Goal: Transaction & Acquisition: Subscribe to service/newsletter

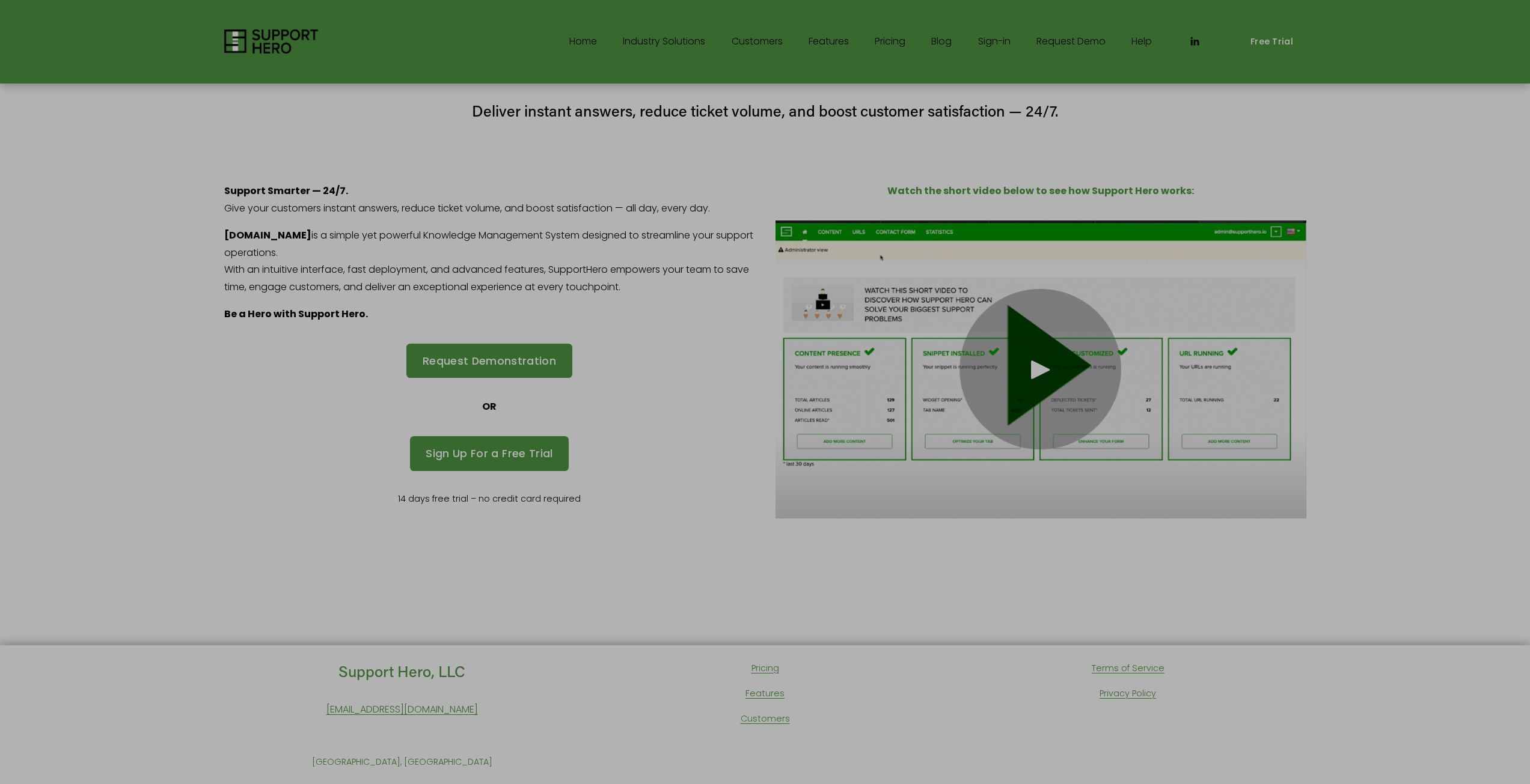
scroll to position [75, 0]
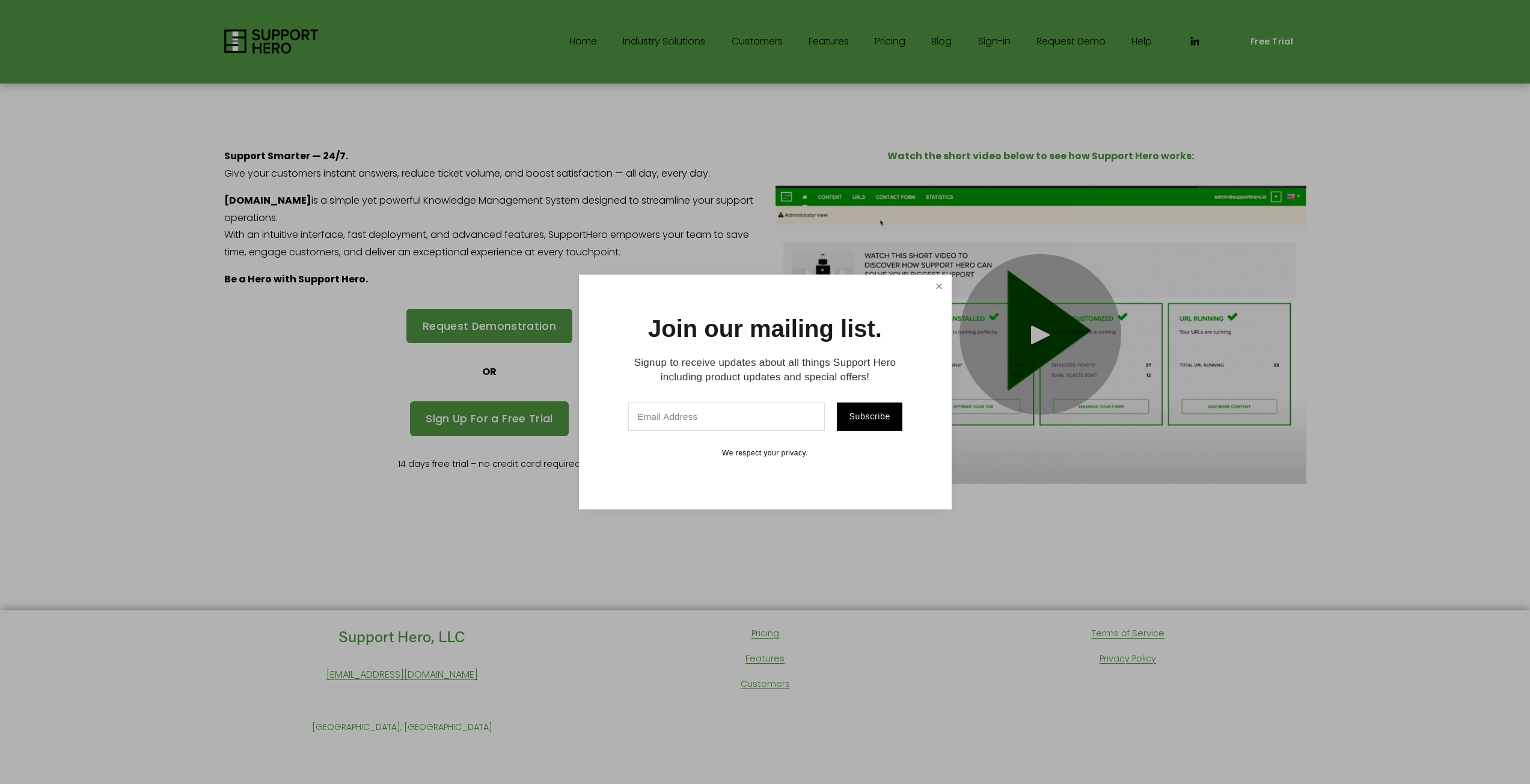
click at [942, 288] on link "Close" at bounding box center [938, 287] width 21 height 21
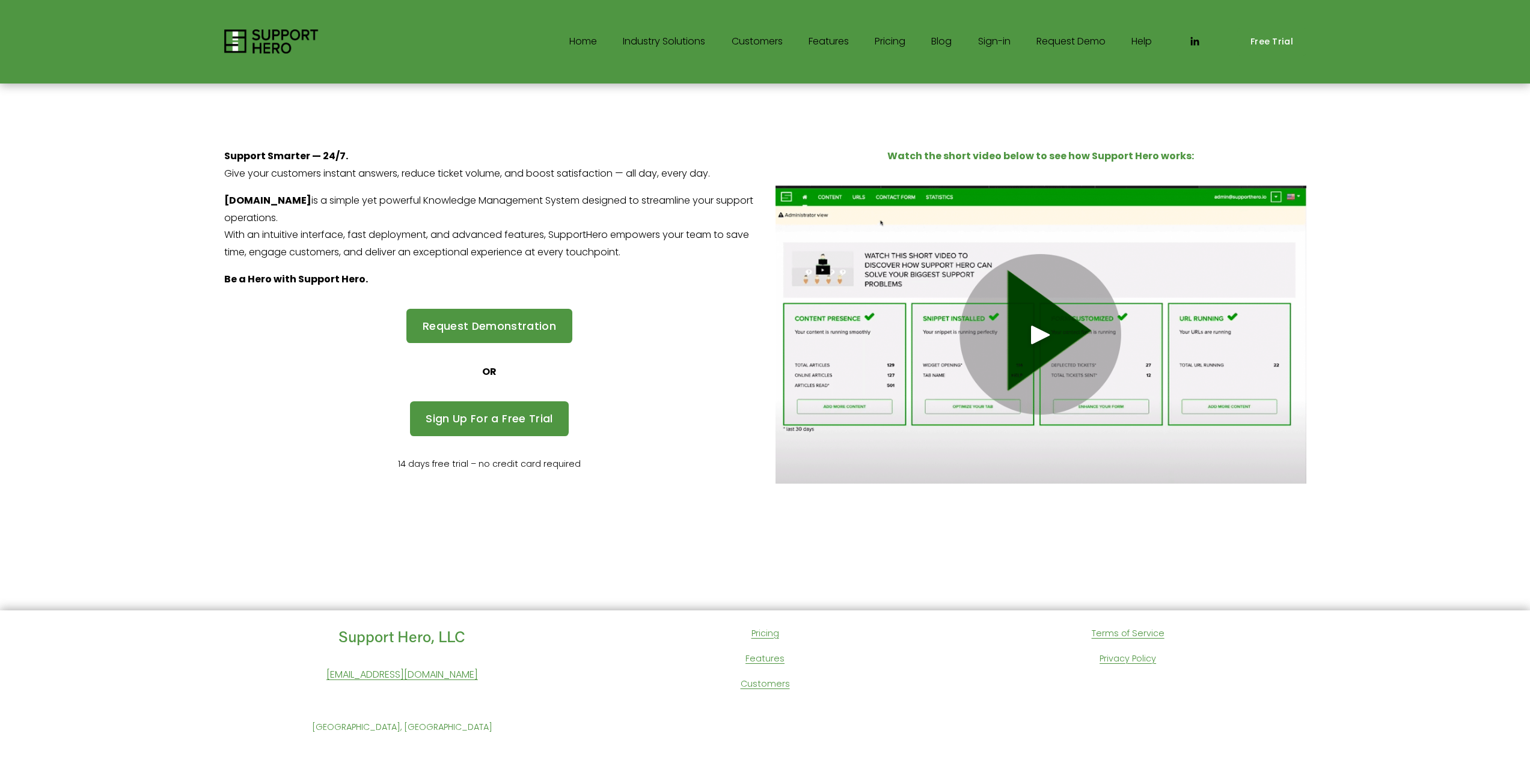
click at [878, 40] on link "Pricing" at bounding box center [890, 42] width 30 height 19
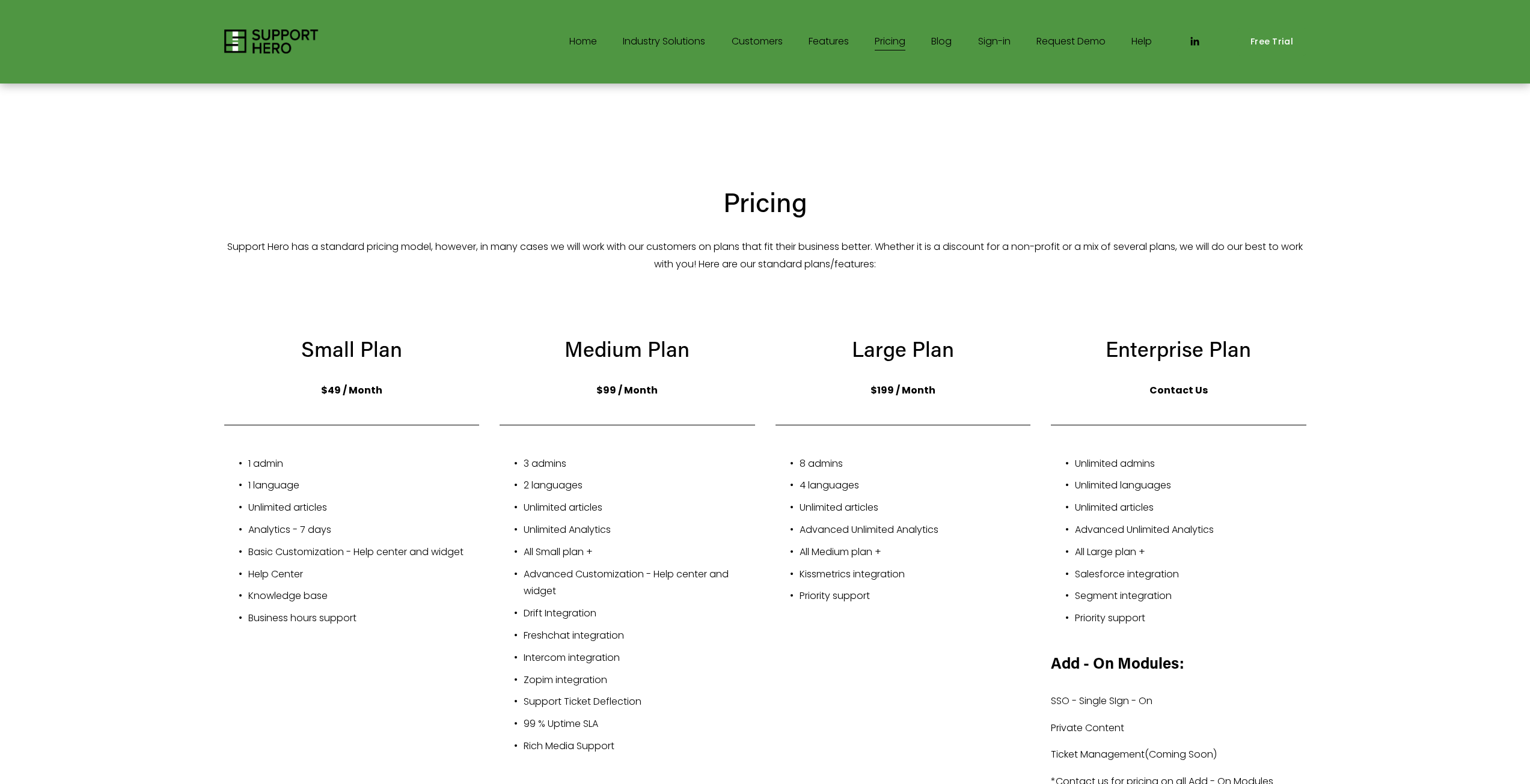
click at [285, 51] on img at bounding box center [271, 42] width 94 height 24
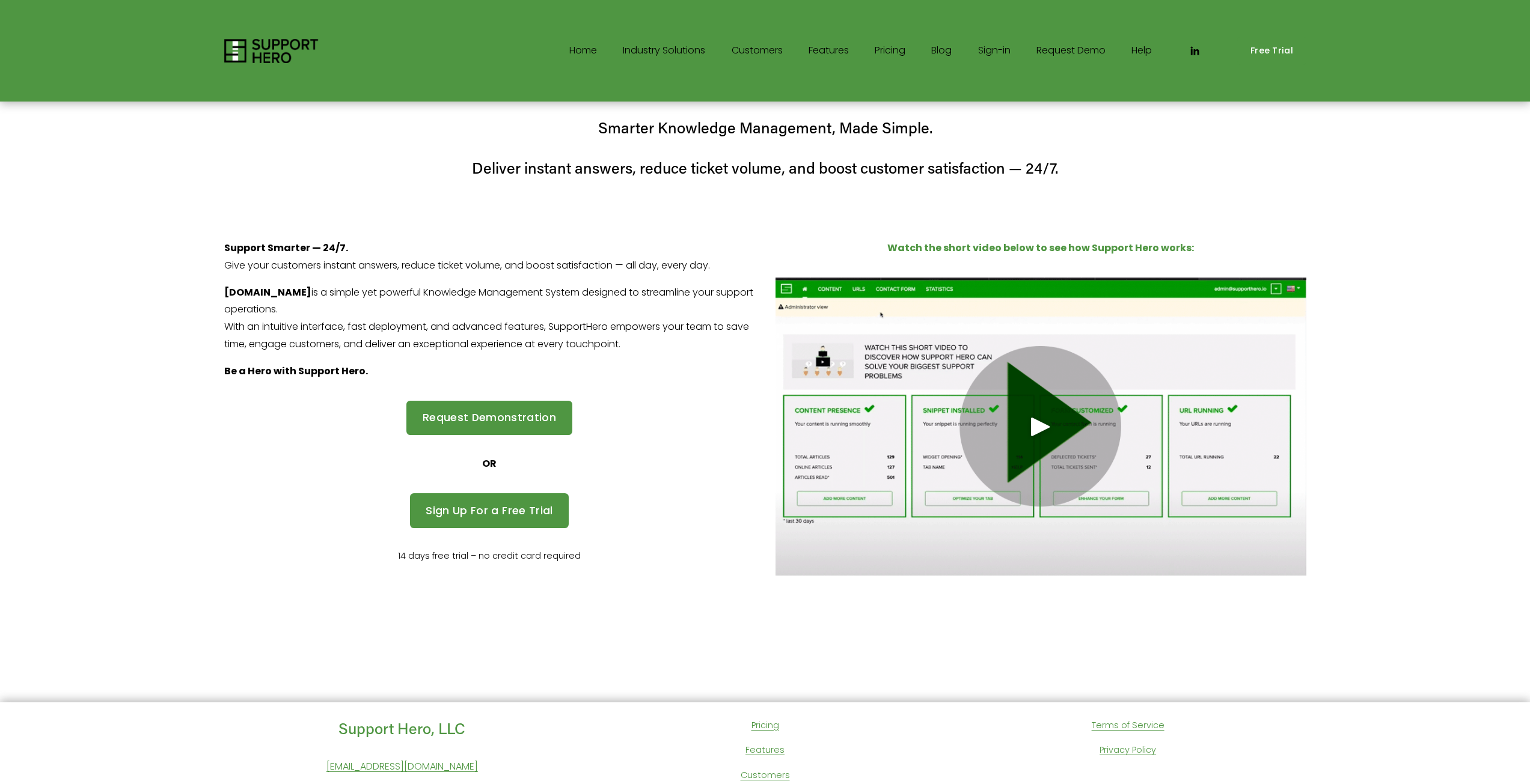
click at [1096, 50] on link "Request Demo" at bounding box center [1071, 51] width 69 height 19
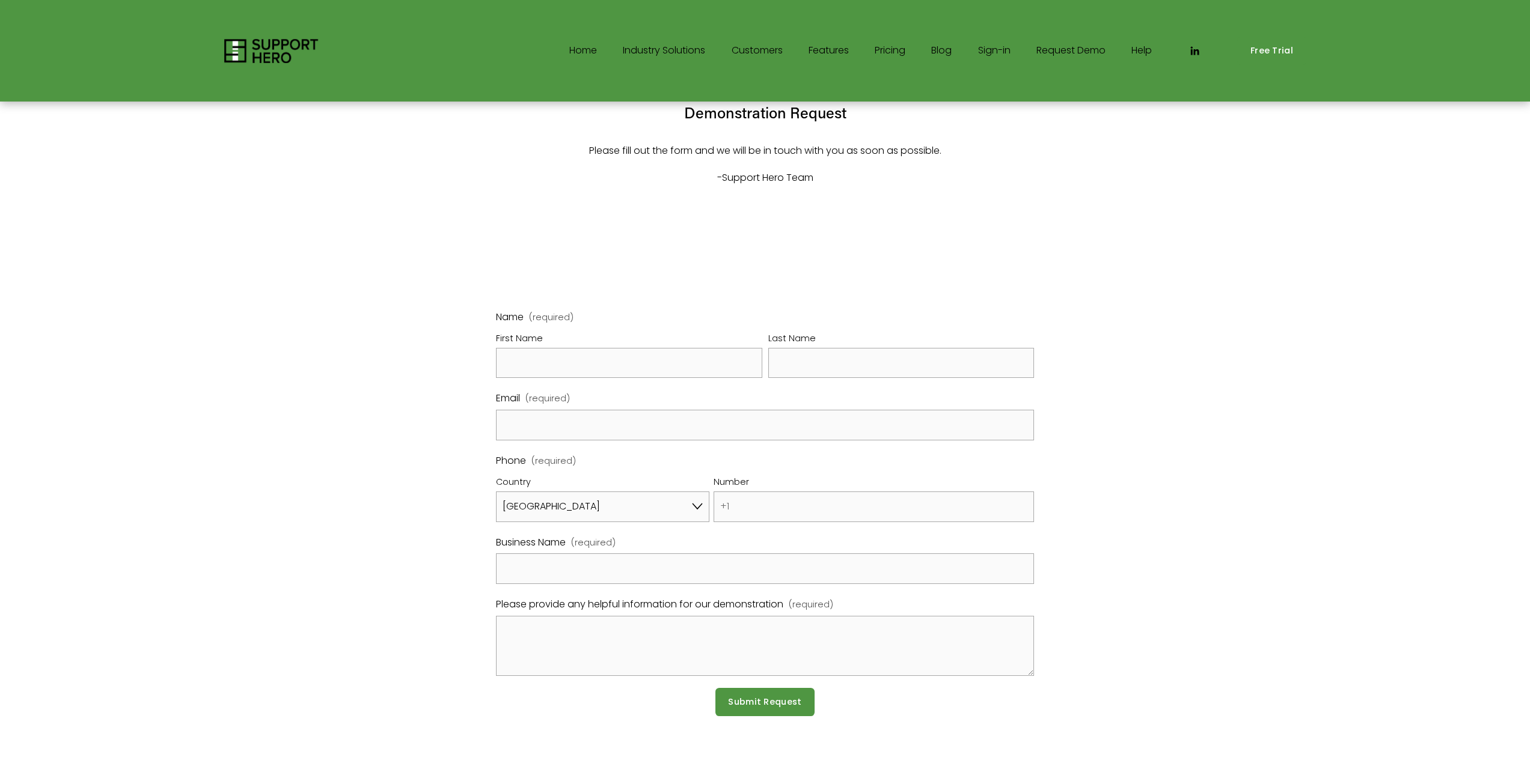
select select "US"
click at [1138, 50] on link "Help" at bounding box center [1142, 51] width 21 height 19
